Goal: Find specific fact: Find contact information

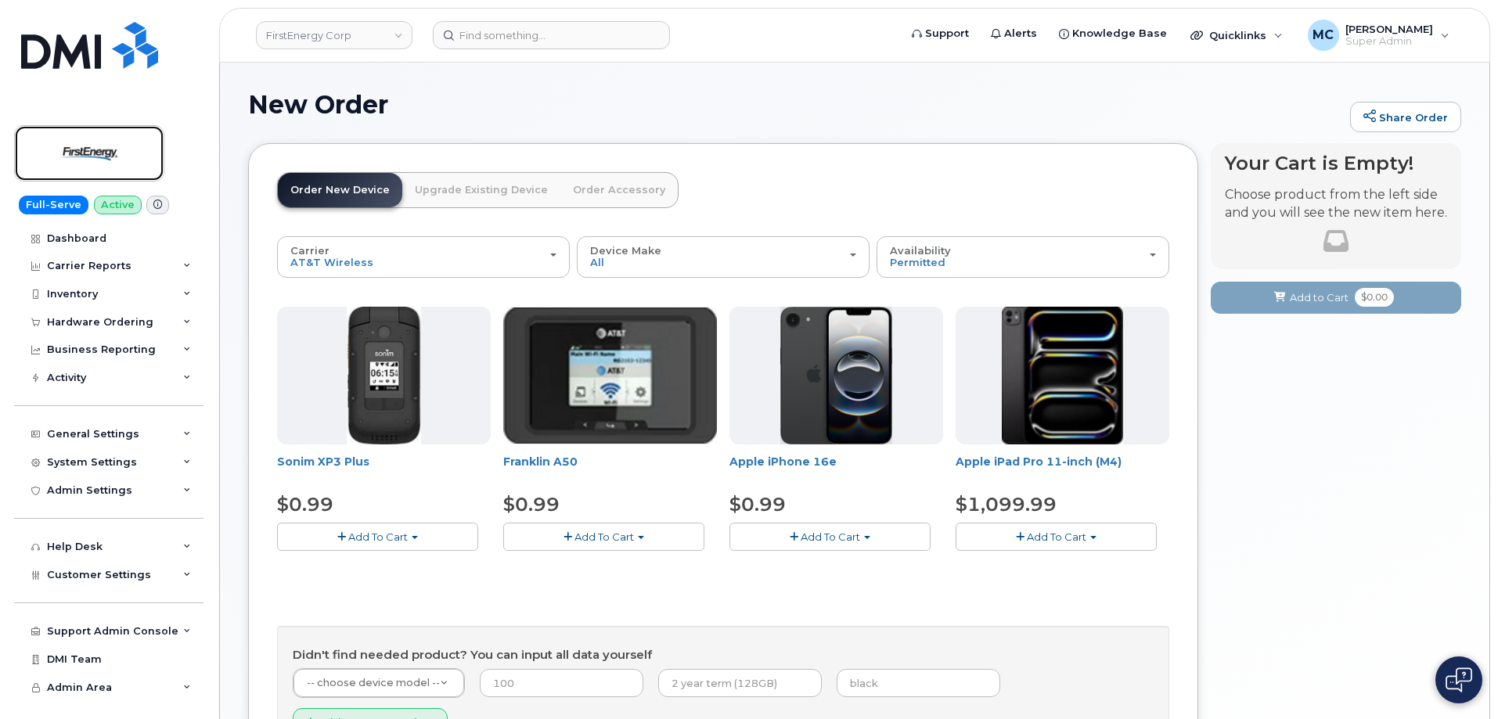
click at [89, 146] on img at bounding box center [89, 153] width 121 height 45
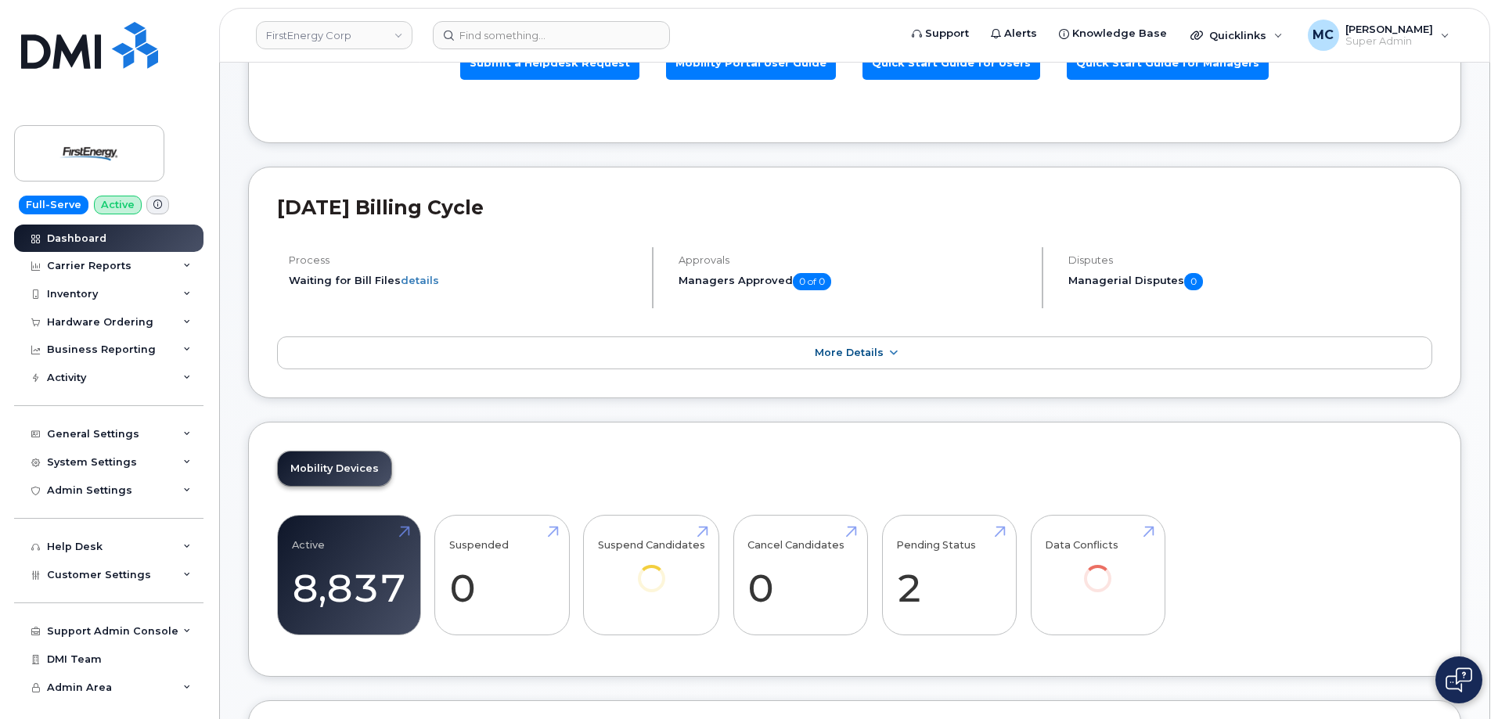
scroll to position [266, 0]
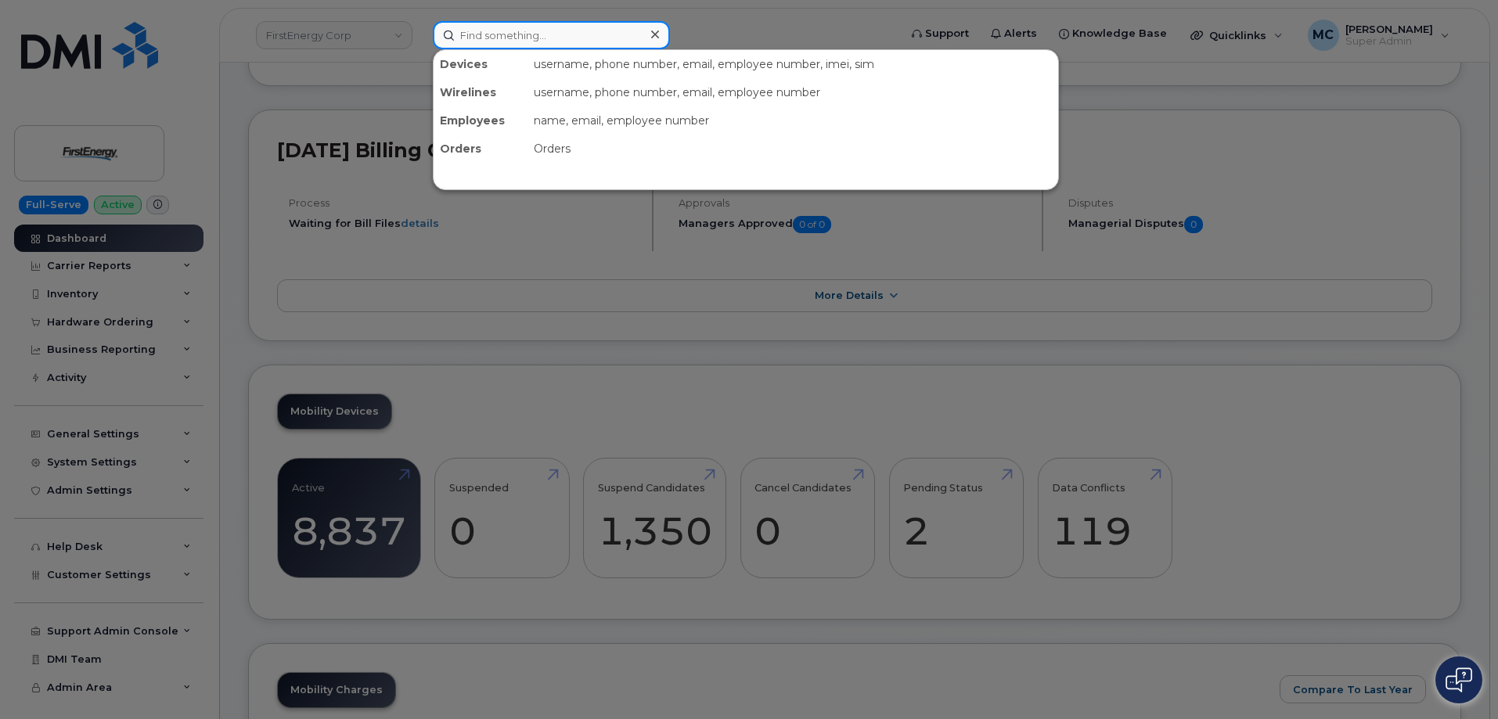
click at [570, 26] on input at bounding box center [551, 35] width 237 height 28
paste input "330.839.3806"
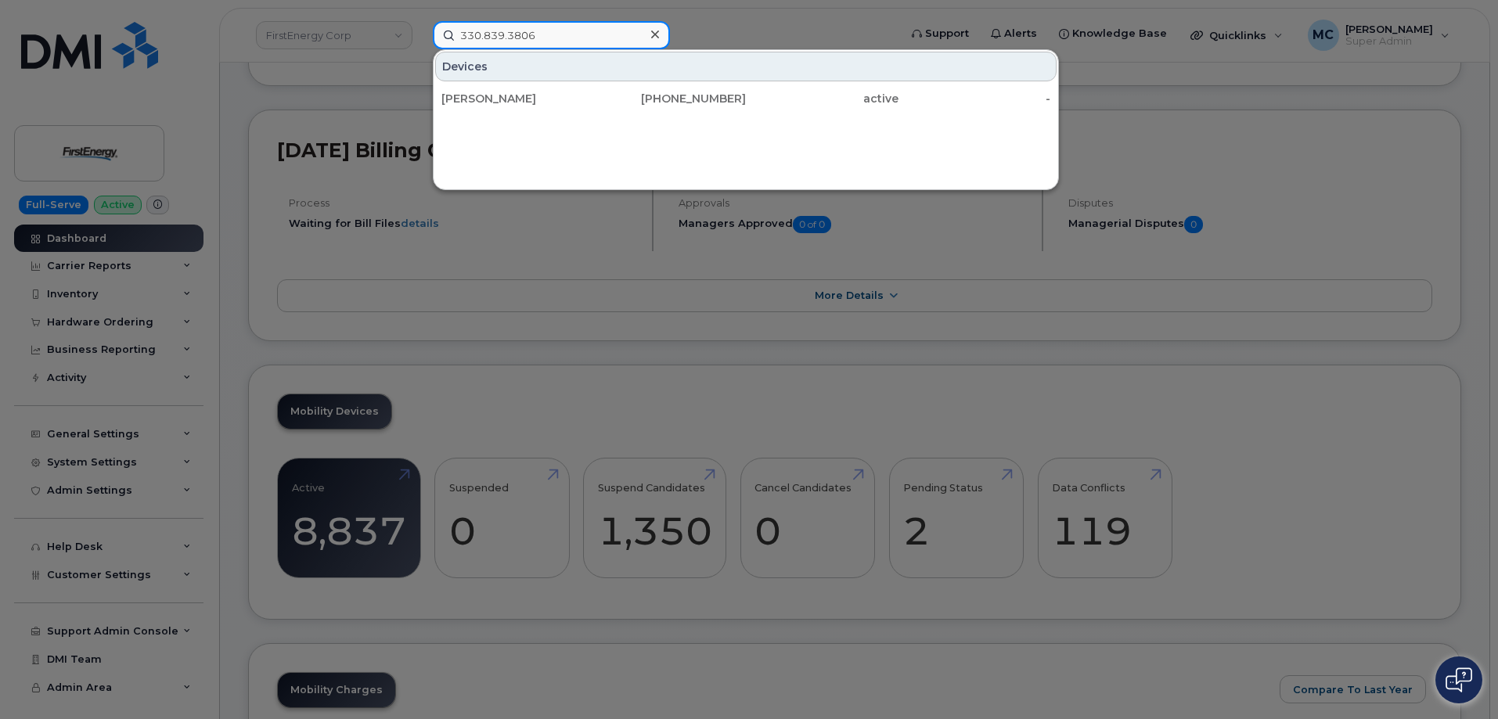
type input "330.839.3806"
click at [593, 306] on div at bounding box center [749, 359] width 1498 height 719
